Goal: Find specific page/section: Find specific page/section

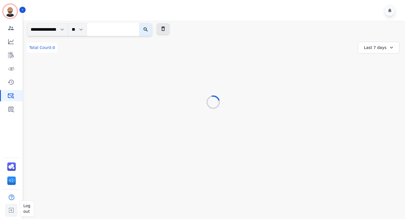
click at [11, 208] on img "Sidebar" at bounding box center [11, 210] width 10 height 11
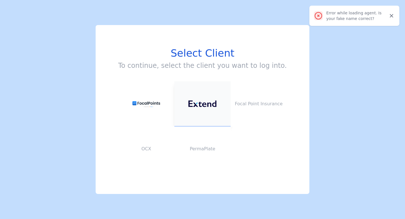
click at [196, 104] on img at bounding box center [202, 103] width 28 height 6
